Goal: Connect with others: Find contact information

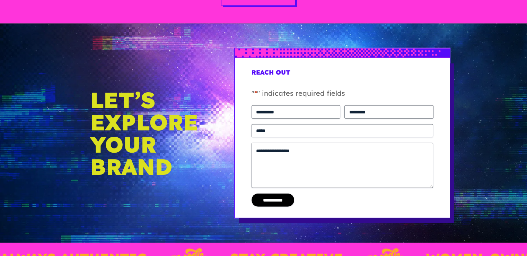
scroll to position [2046, 0]
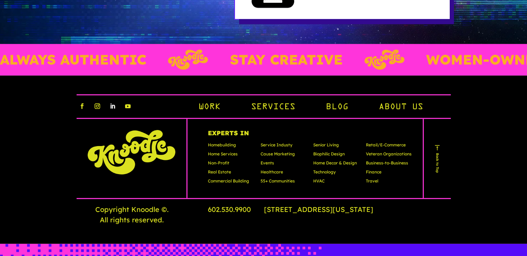
click at [111, 106] on link "Follow" at bounding box center [112, 106] width 11 height 11
